Goal: Transaction & Acquisition: Purchase product/service

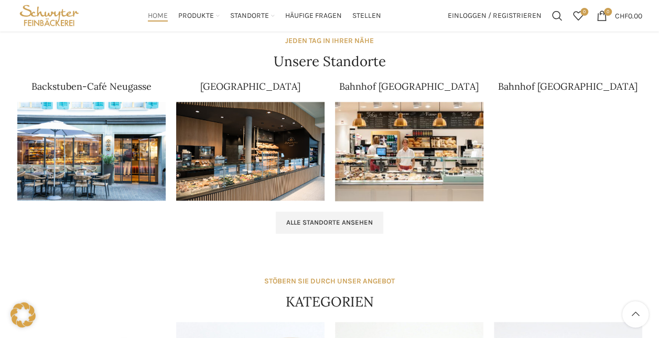
scroll to position [652, 0]
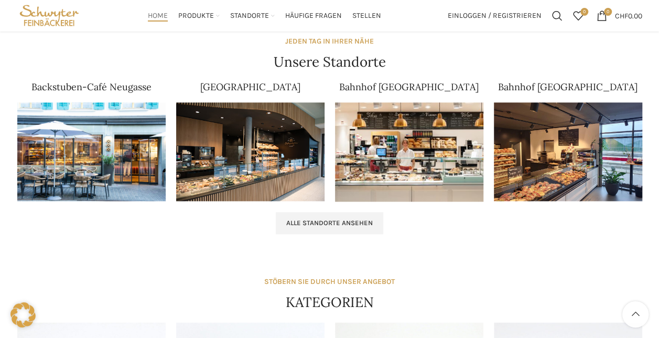
click at [119, 149] on img at bounding box center [91, 151] width 148 height 99
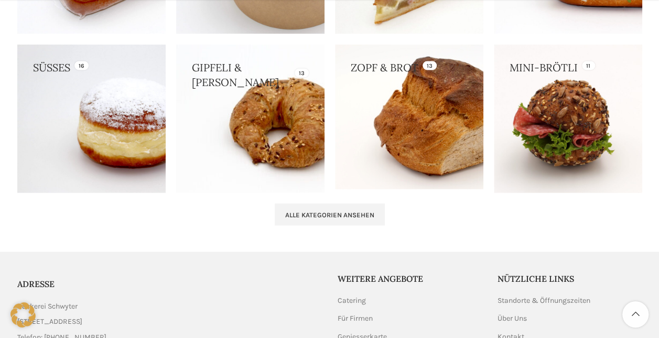
scroll to position [1089, 0]
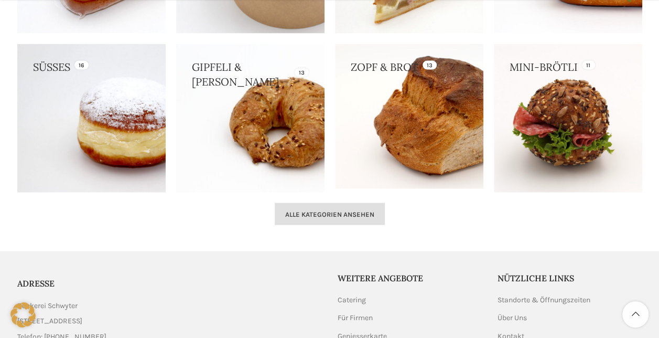
click at [338, 218] on link "Alle Kategorien ansehen" at bounding box center [330, 214] width 110 height 22
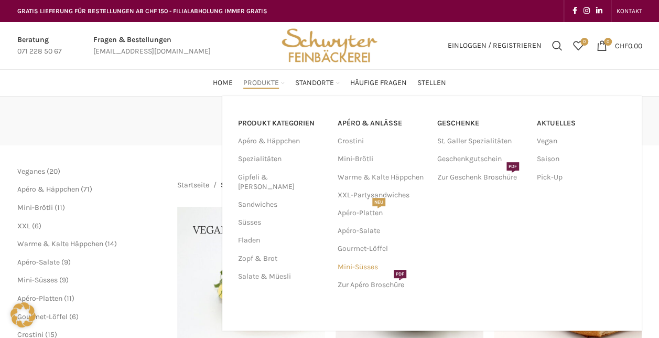
click at [372, 264] on link "Mini-Süsses" at bounding box center [382, 267] width 89 height 18
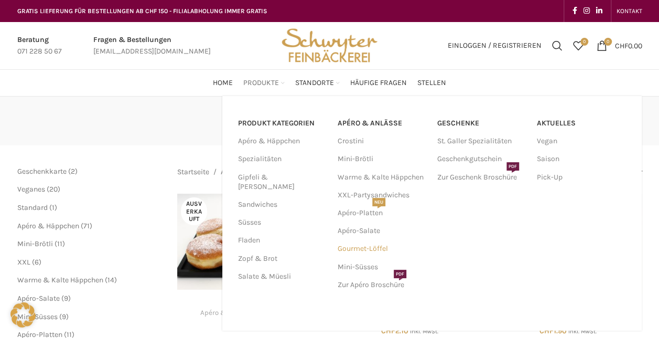
click at [355, 243] on link "Gourmet-Löffel" at bounding box center [382, 249] width 89 height 18
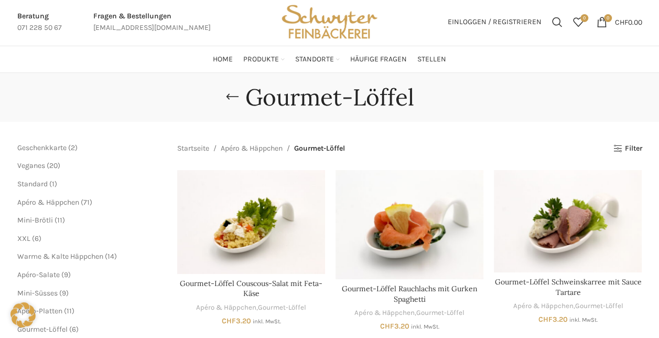
scroll to position [24, 0]
click at [219, 63] on span "Home" at bounding box center [223, 59] width 20 height 10
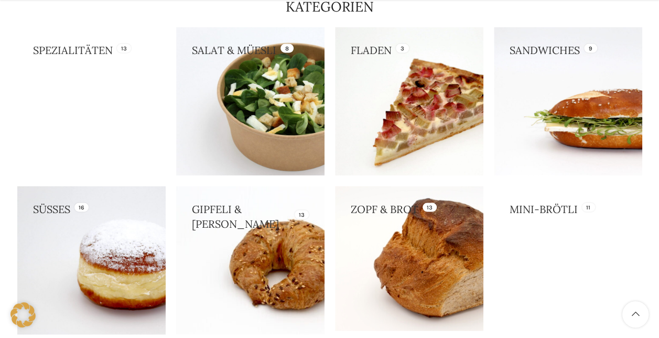
scroll to position [1200, 0]
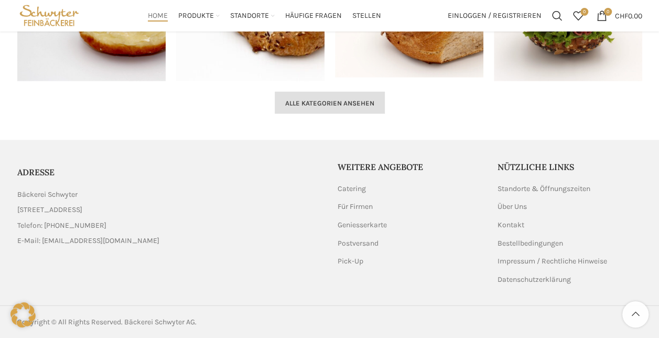
click at [343, 99] on span "Alle Kategorien ansehen" at bounding box center [329, 103] width 89 height 8
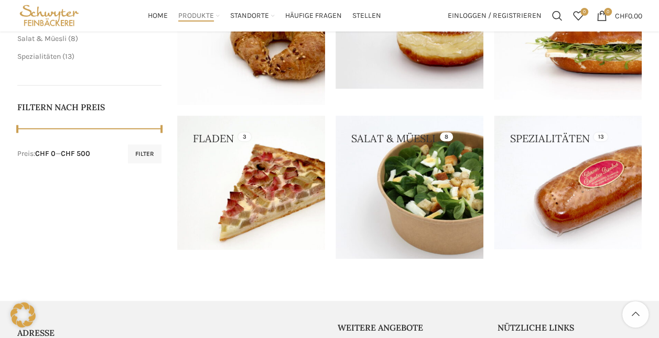
scroll to position [389, 0]
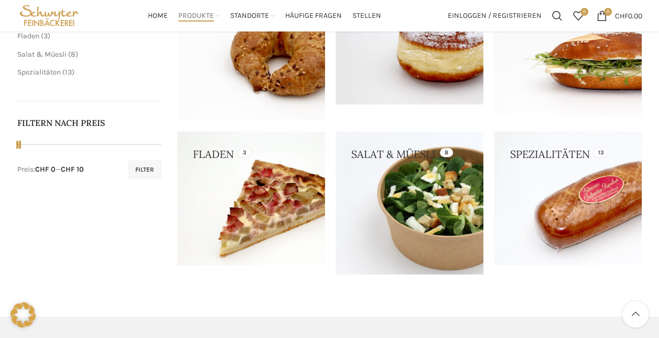
drag, startPoint x: 162, startPoint y: 141, endPoint x: 19, endPoint y: 149, distance: 142.9
click at [19, 149] on span at bounding box center [20, 144] width 16 height 16
click at [138, 164] on button "Filter" at bounding box center [145, 169] width 34 height 19
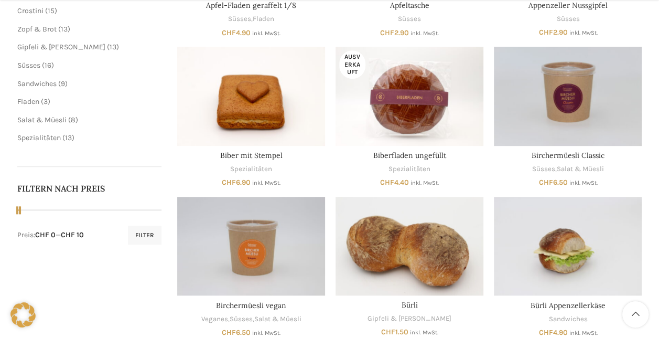
scroll to position [325, 0]
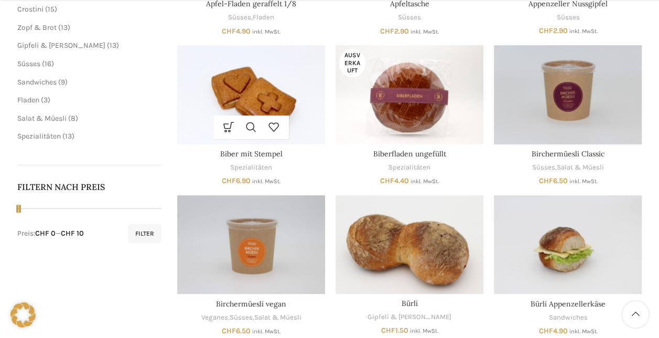
click at [267, 76] on img "Biber mit Stempel" at bounding box center [251, 94] width 148 height 99
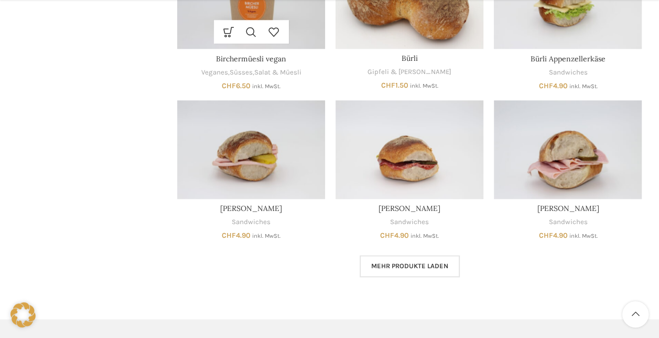
scroll to position [571, 0]
click at [432, 265] on span "Mehr Produkte laden" at bounding box center [409, 265] width 77 height 8
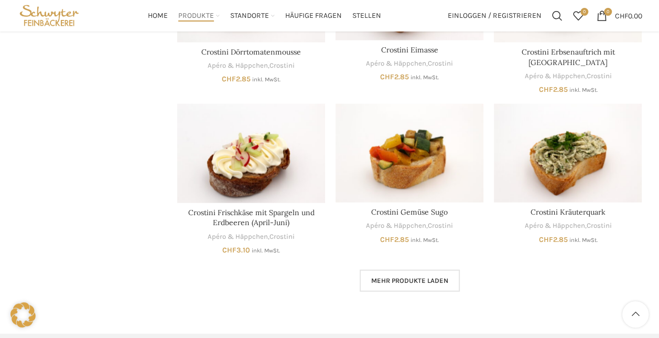
scroll to position [1175, 0]
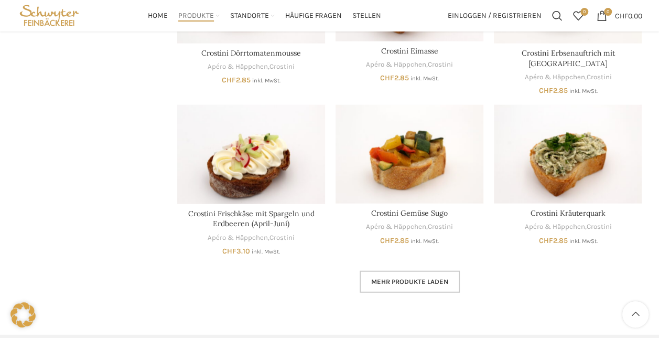
click at [422, 277] on span "Mehr Produkte laden" at bounding box center [409, 281] width 77 height 8
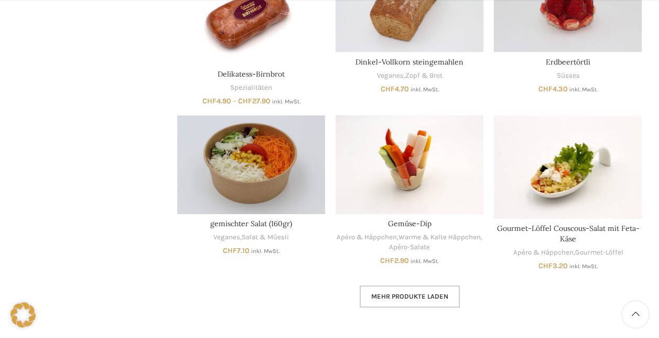
scroll to position [1820, 0]
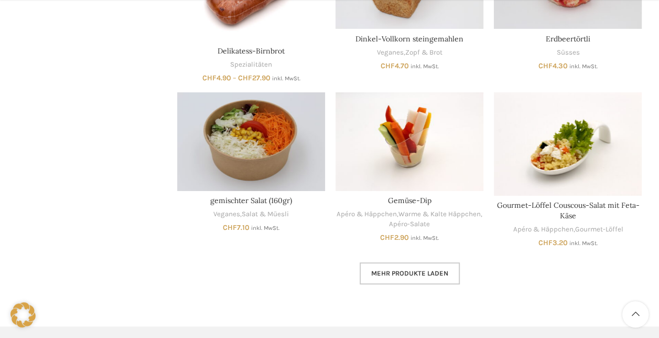
click at [418, 269] on span "Mehr Produkte laden" at bounding box center [409, 273] width 77 height 8
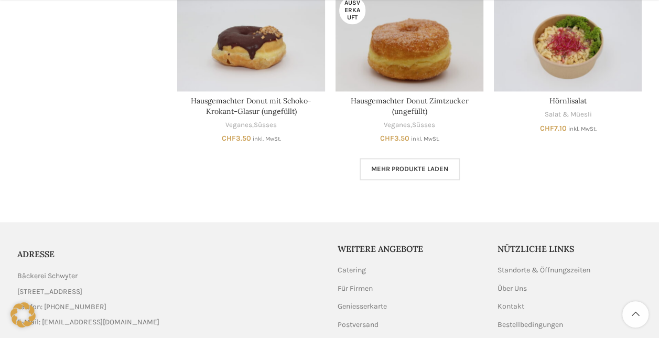
scroll to position [2636, 0]
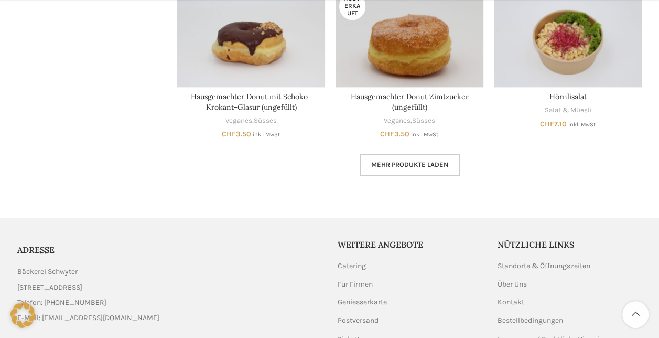
click at [434, 160] on span "Mehr Produkte laden" at bounding box center [409, 164] width 77 height 8
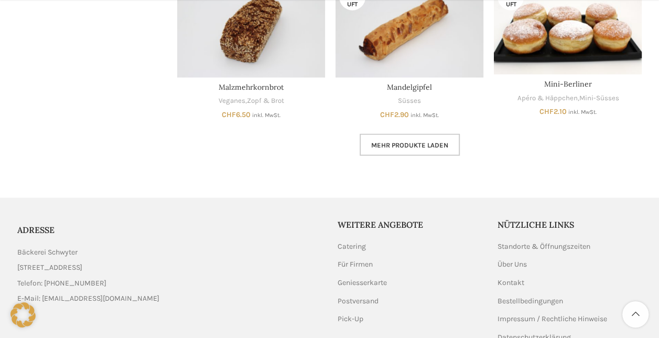
scroll to position [3302, 0]
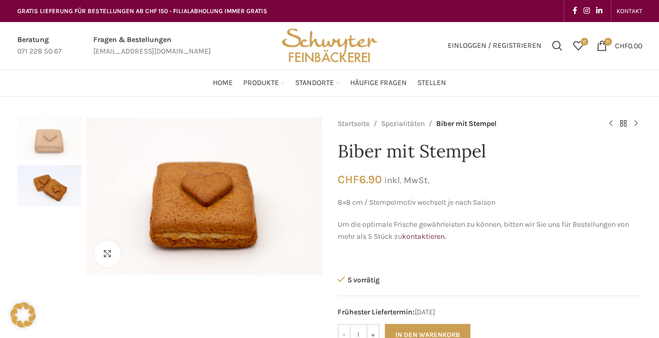
click at [56, 193] on img "2 / 2" at bounding box center [49, 186] width 64 height 42
